Goal: Find contact information: Find contact information

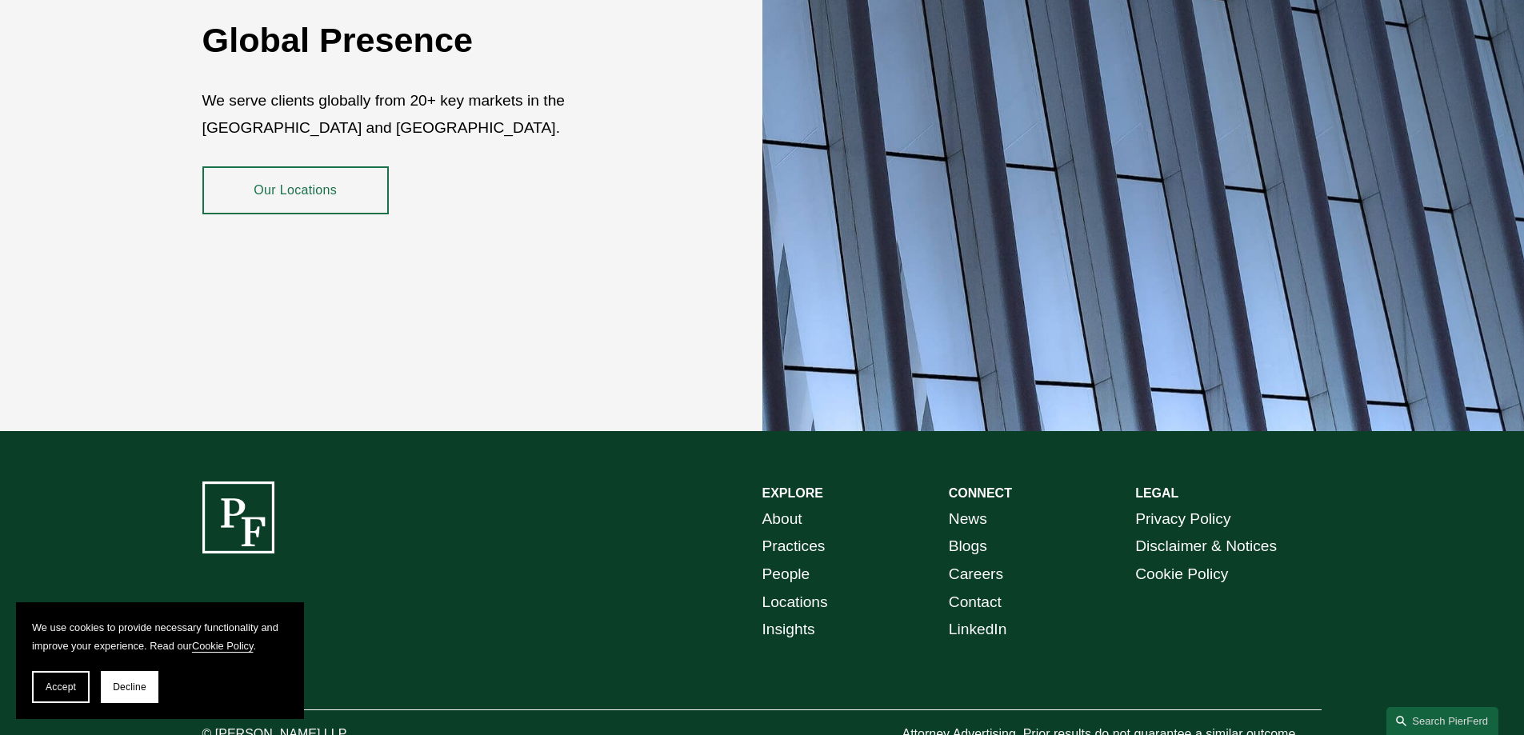
scroll to position [2928, 0]
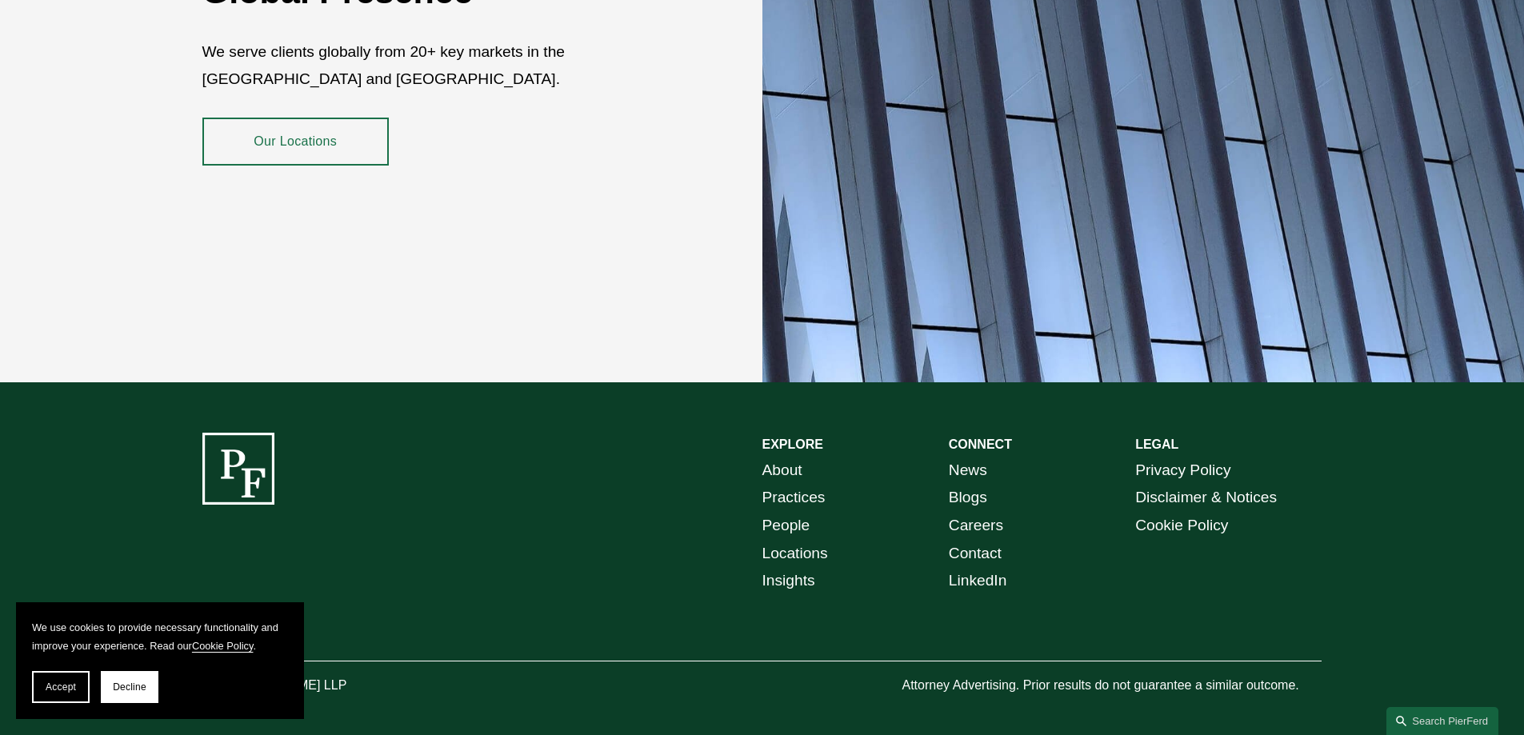
click at [66, 685] on span "Accept" at bounding box center [61, 686] width 30 height 11
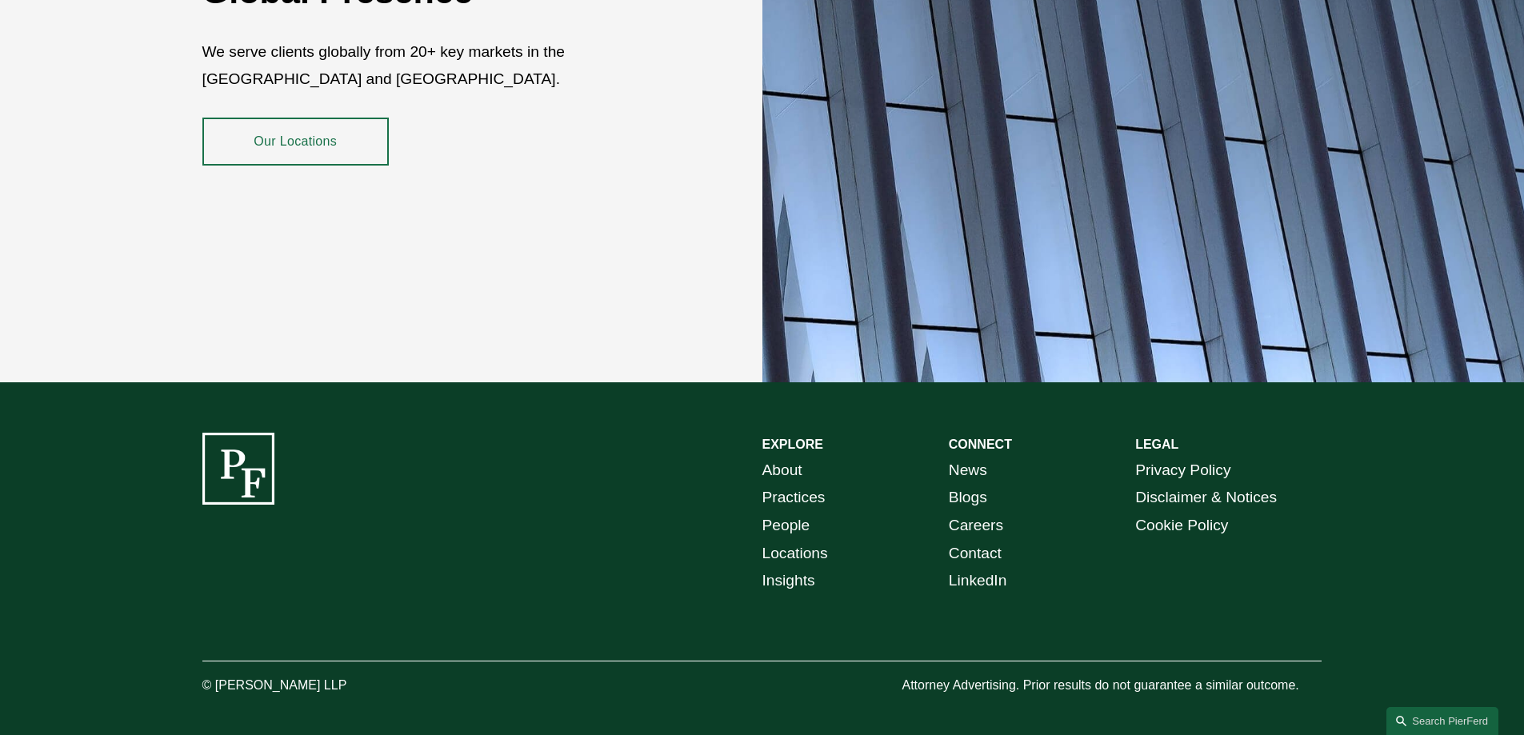
drag, startPoint x: 218, startPoint y: 667, endPoint x: 382, endPoint y: 667, distance: 164.8
click at [382, 674] on p "© [PERSON_NAME] LLP" at bounding box center [319, 685] width 234 height 23
copy p "Pierson Ferdinand LLP"
drag, startPoint x: 788, startPoint y: 485, endPoint x: 802, endPoint y: 483, distance: 14.5
click at [788, 485] on link "Practices" at bounding box center [793, 498] width 63 height 28
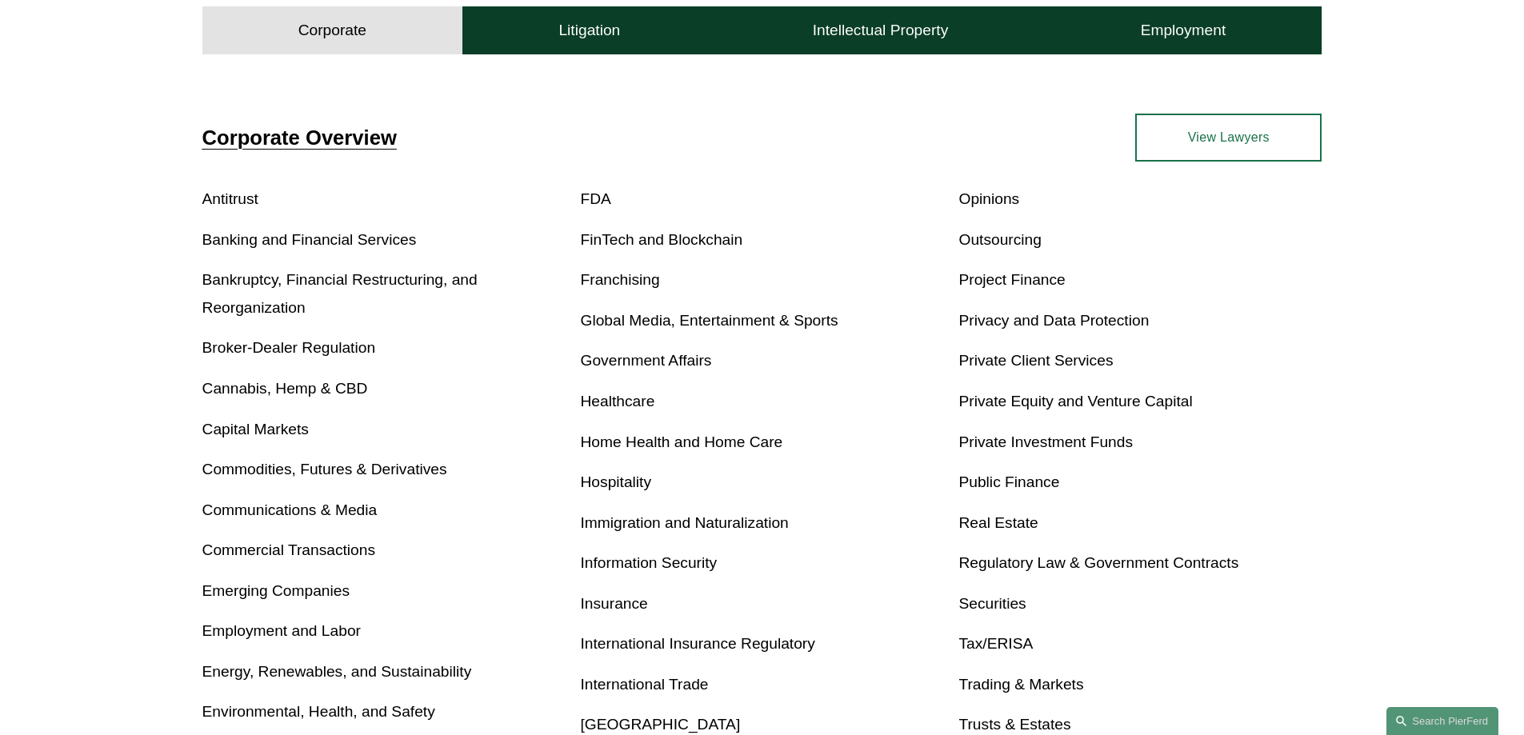
scroll to position [640, 0]
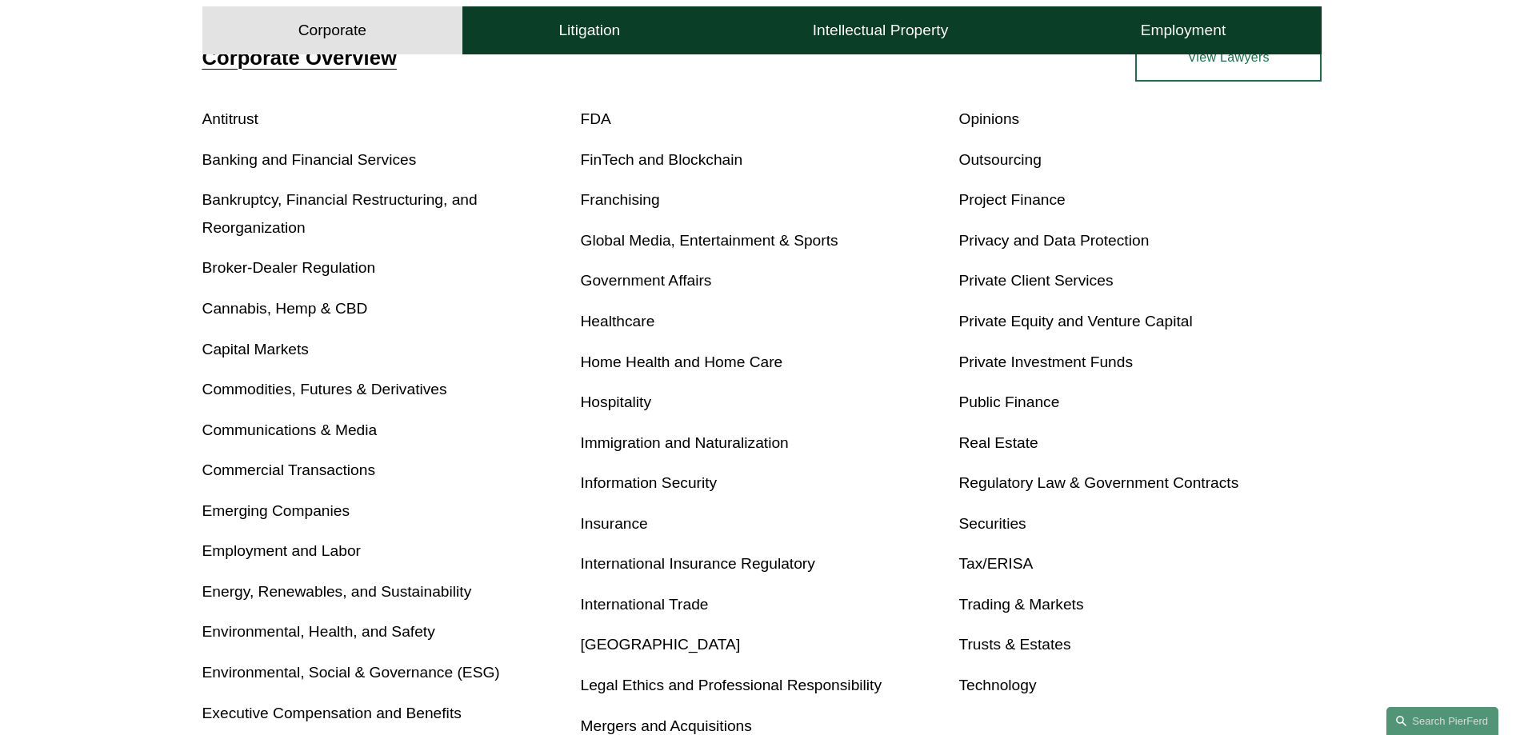
drag, startPoint x: 343, startPoint y: 472, endPoint x: 352, endPoint y: 472, distance: 8.8
click at [343, 472] on link "Commercial Transactions" at bounding box center [288, 470] width 173 height 17
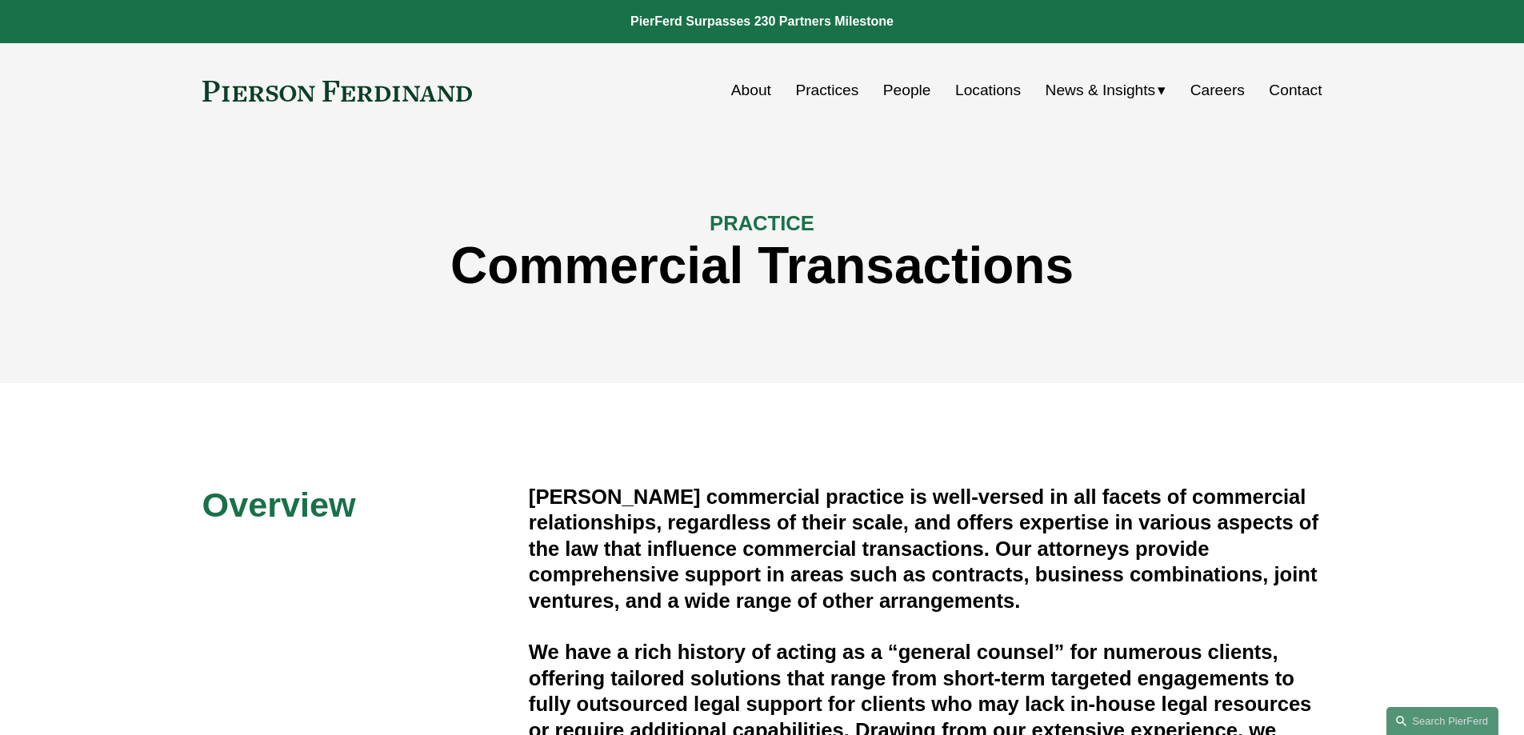
click at [1116, 89] on span "News & Insights" at bounding box center [1100, 91] width 110 height 28
click at [0, 0] on span "Insights" at bounding box center [0, 0] width 0 height 0
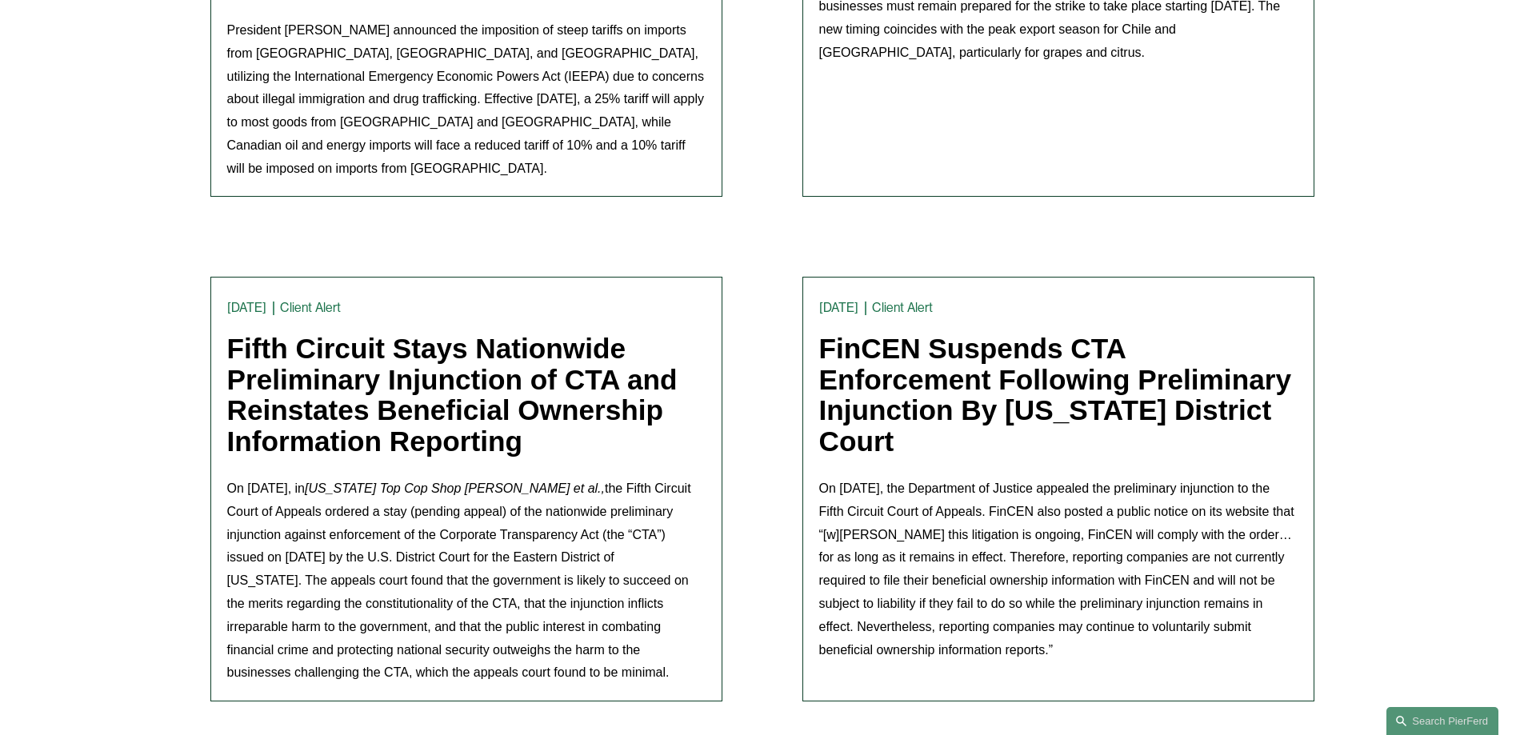
scroll to position [4745, 0]
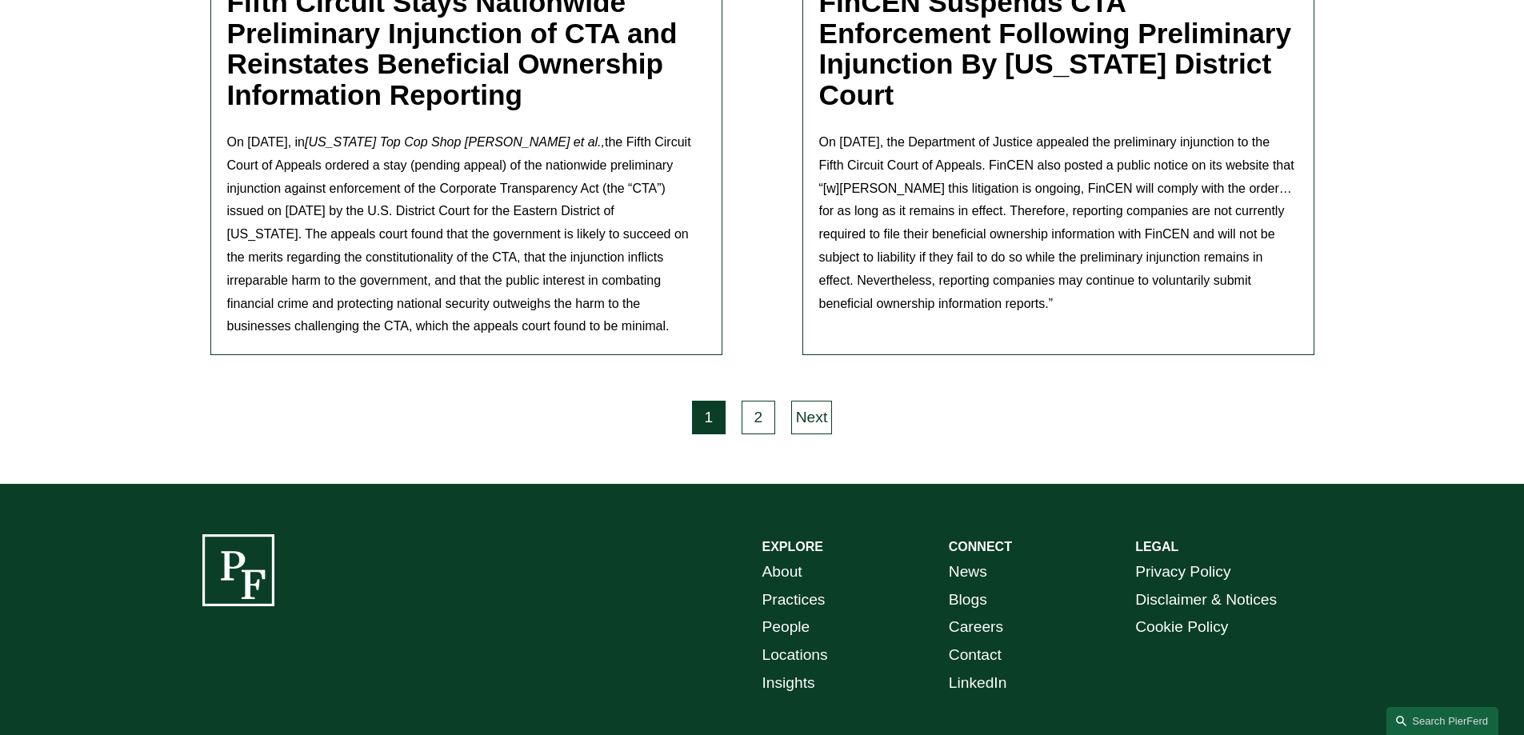
drag, startPoint x: 1199, startPoint y: 453, endPoint x: 1213, endPoint y: 462, distance: 16.9
click at [1199, 558] on link "Privacy Policy" at bounding box center [1182, 572] width 95 height 28
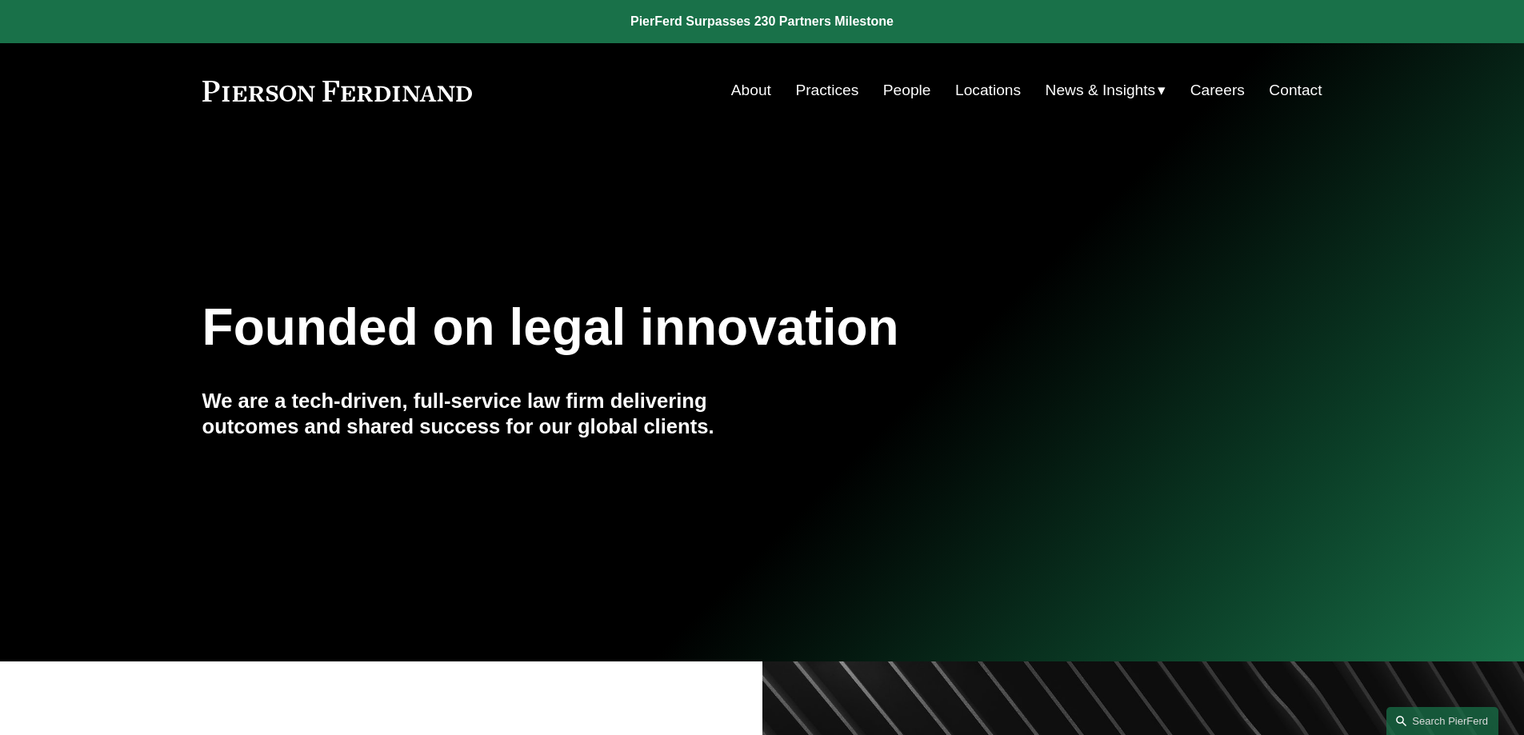
click at [1294, 89] on link "Contact" at bounding box center [1295, 90] width 53 height 30
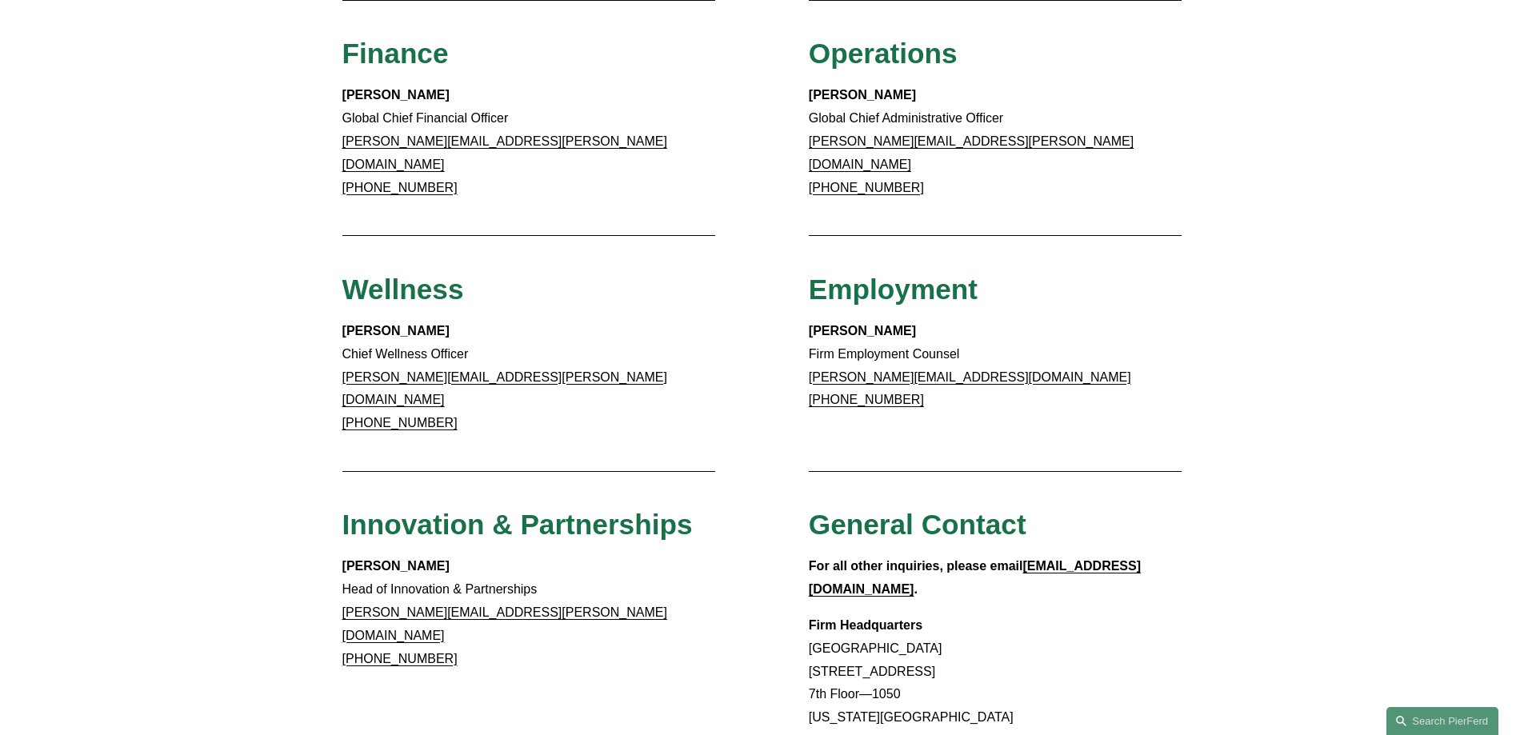
scroll to position [1200, 0]
